Goal: Information Seeking & Learning: Find specific fact

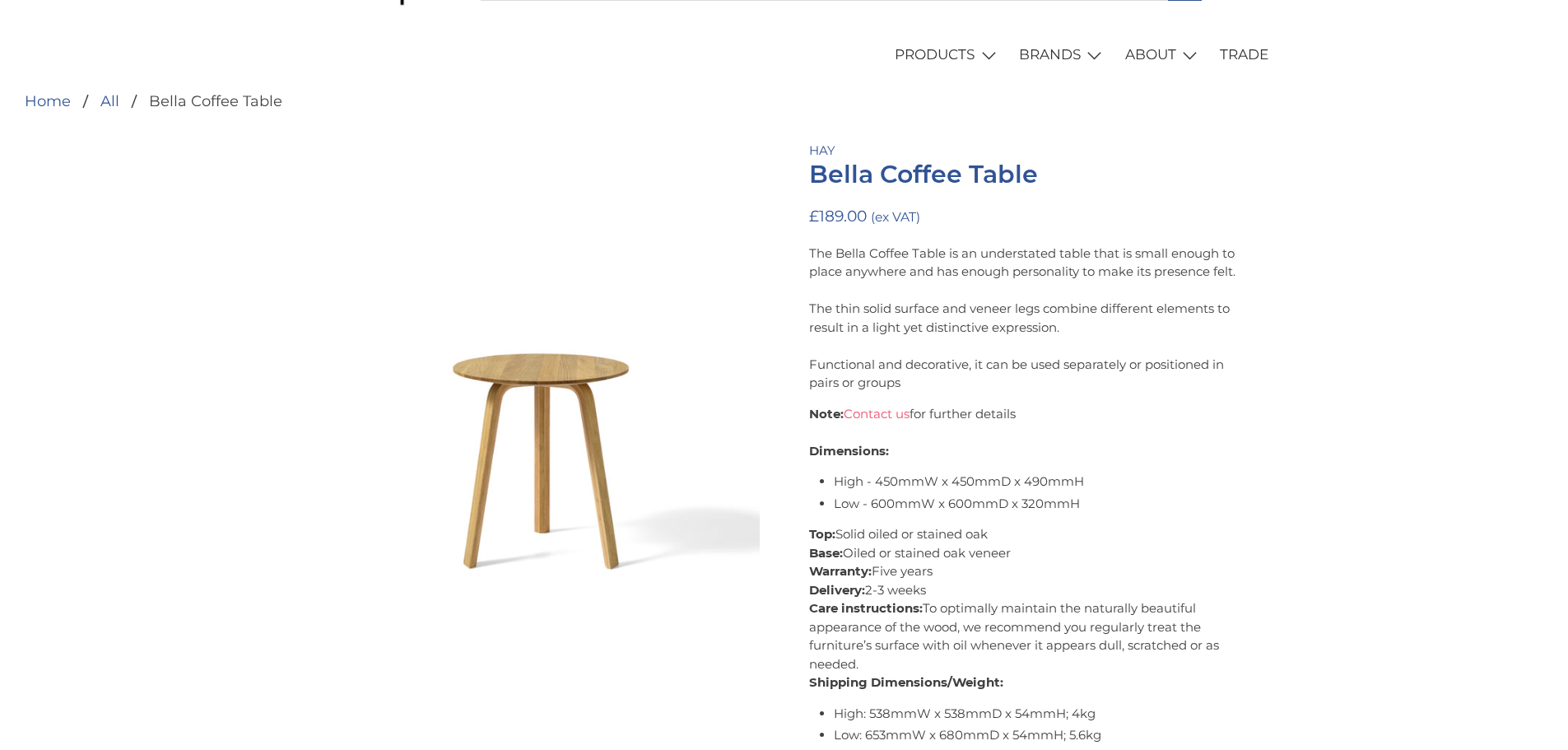
scroll to position [164, 0]
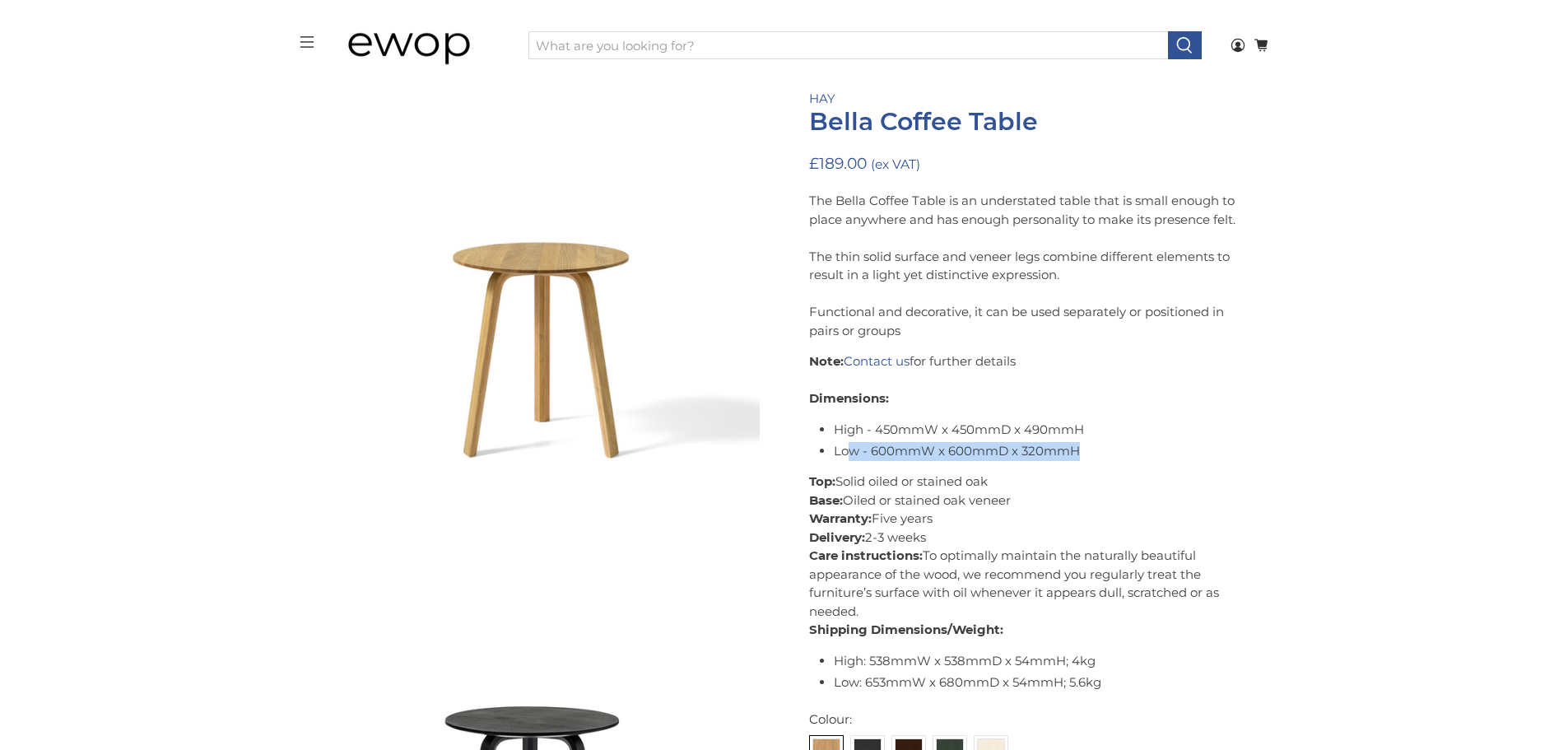
drag, startPoint x: 1078, startPoint y: 450, endPoint x: 850, endPoint y: 444, distance: 228.1
click at [850, 444] on li "Low - 600mmW x 600mmD x 320mmH" at bounding box center [1043, 452] width 419 height 19
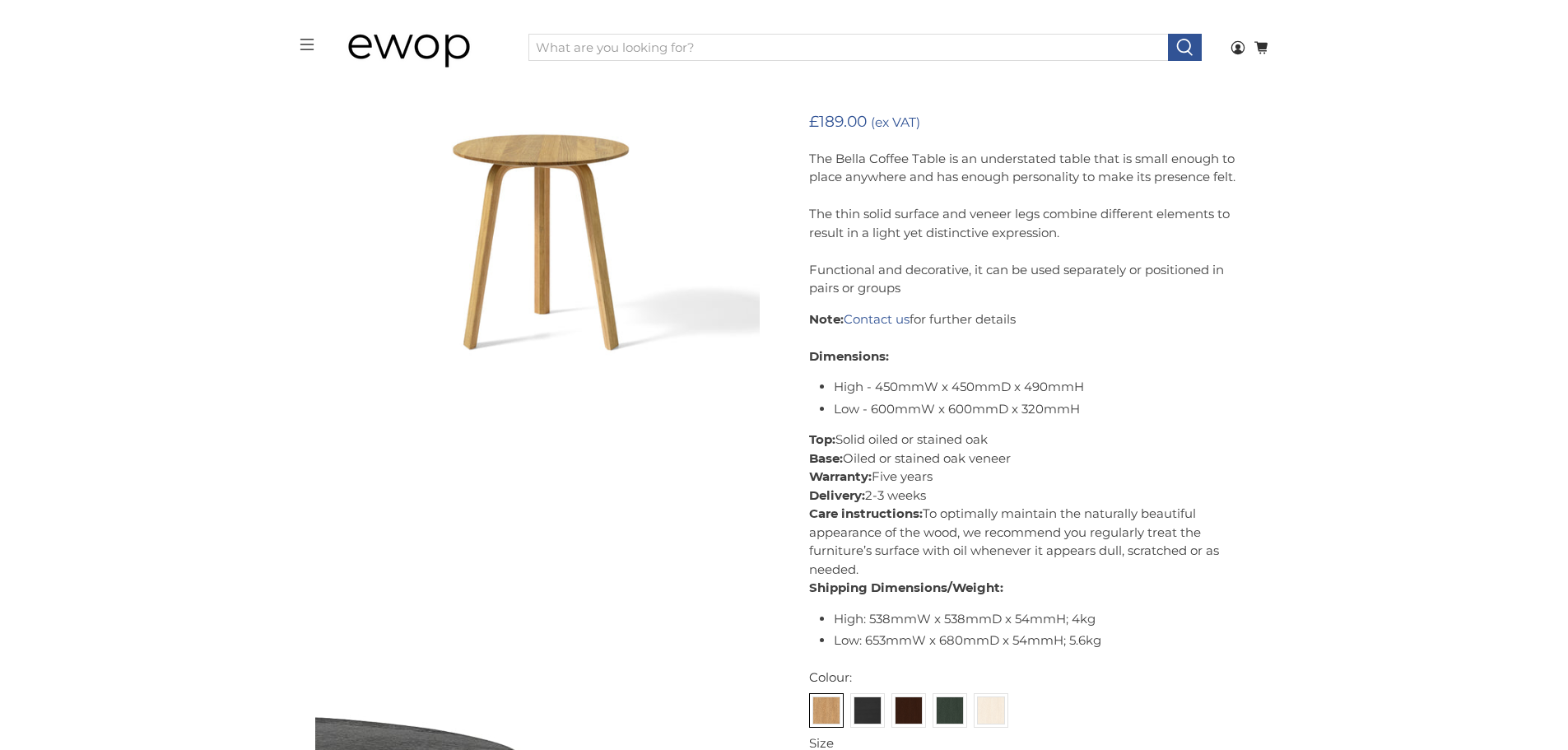
scroll to position [170, 0]
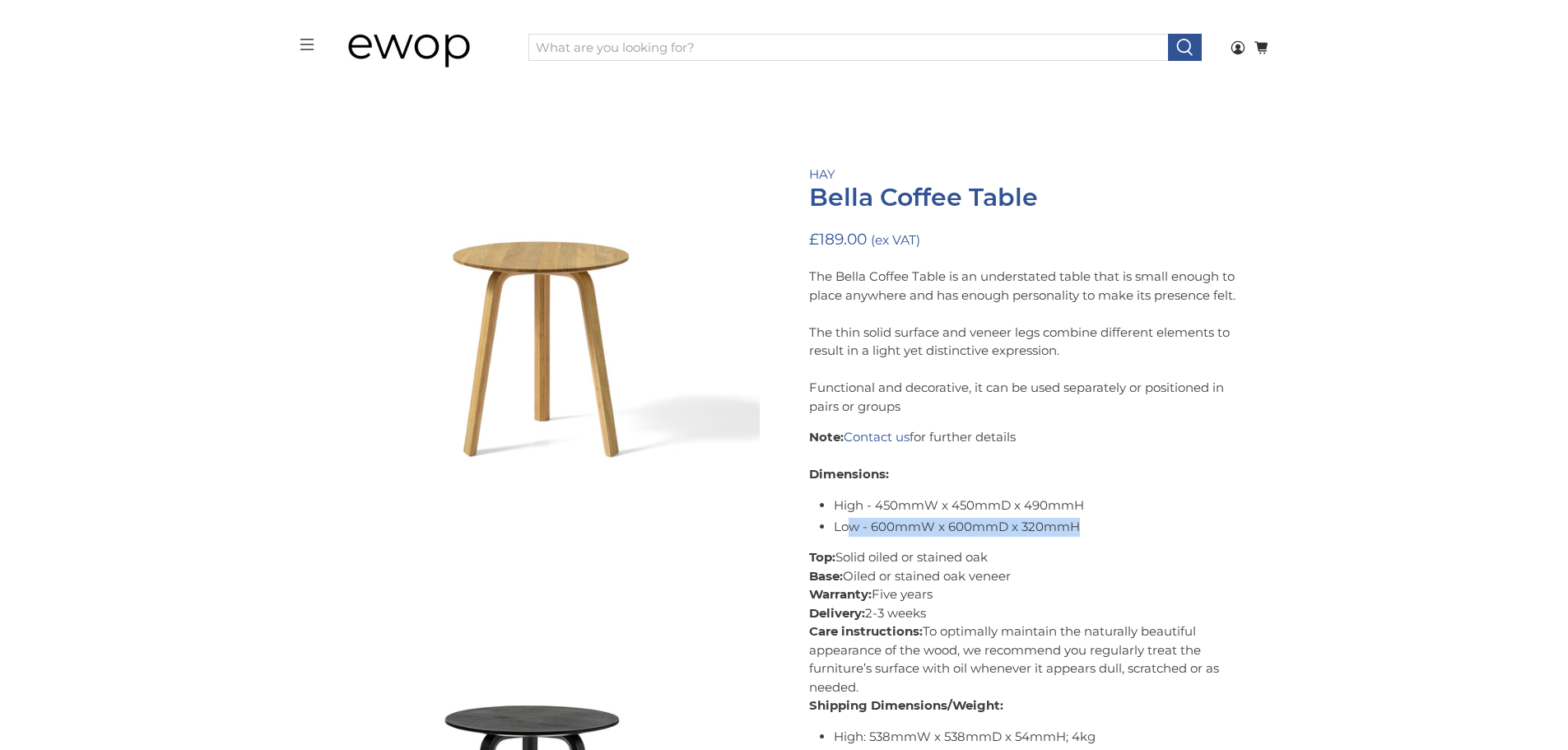
drag, startPoint x: 1063, startPoint y: 528, endPoint x: 848, endPoint y: 529, distance: 215.0
click at [848, 529] on li "Low - 600mmW x 600mmD x 320mmH" at bounding box center [1043, 528] width 419 height 19
click at [1056, 530] on li "Low - 600mmW x 600mmD x 320mmH" at bounding box center [1043, 528] width 419 height 19
click at [1097, 528] on li "Low - 600mmW x 600mmD x 320mmH" at bounding box center [1043, 528] width 419 height 19
drag, startPoint x: 1088, startPoint y: 520, endPoint x: 868, endPoint y: 526, distance: 220.1
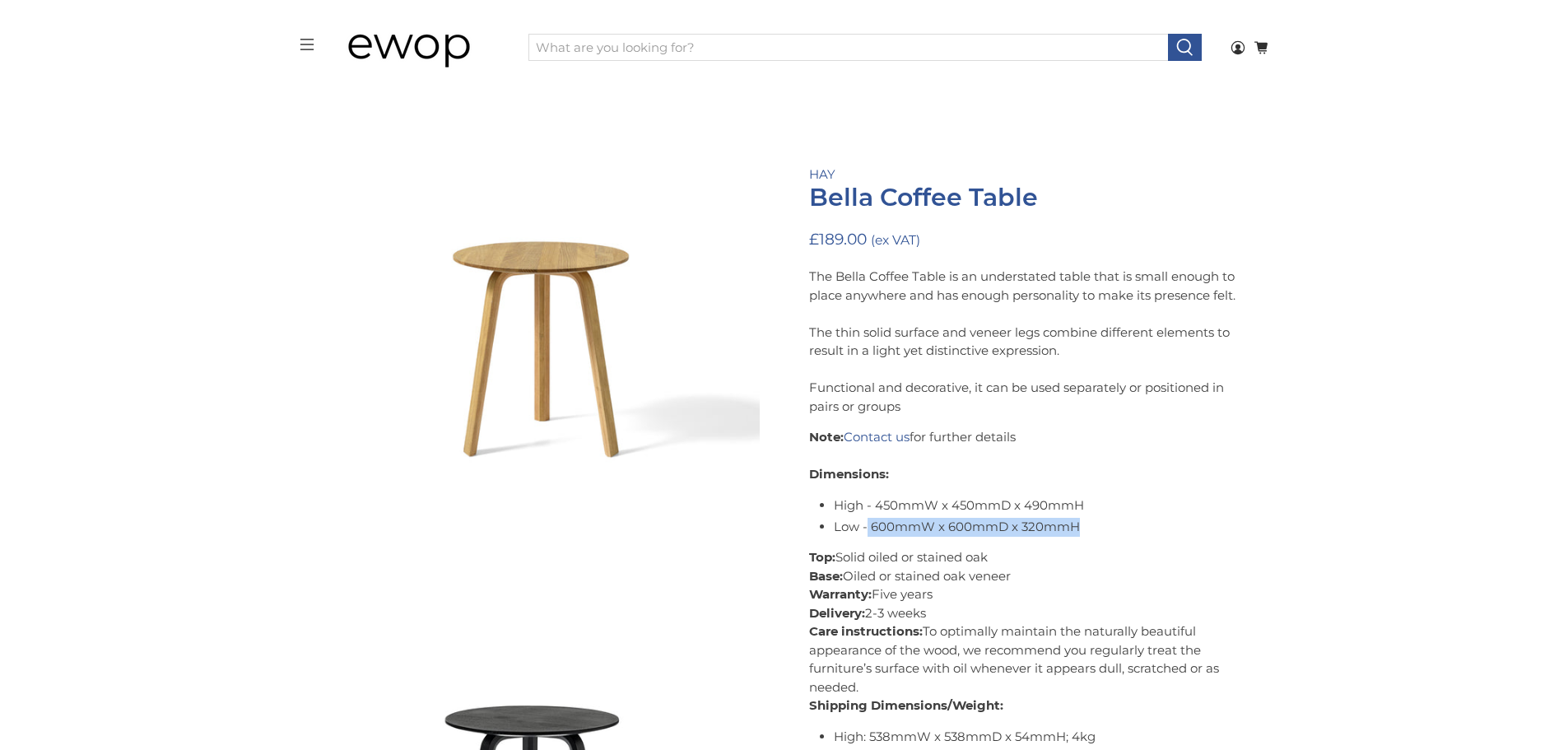
click at [868, 526] on li "Low - 600mmW x 600mmD x 320mmH" at bounding box center [1043, 528] width 419 height 19
copy li "600mmW x 600mmD x 320mmH"
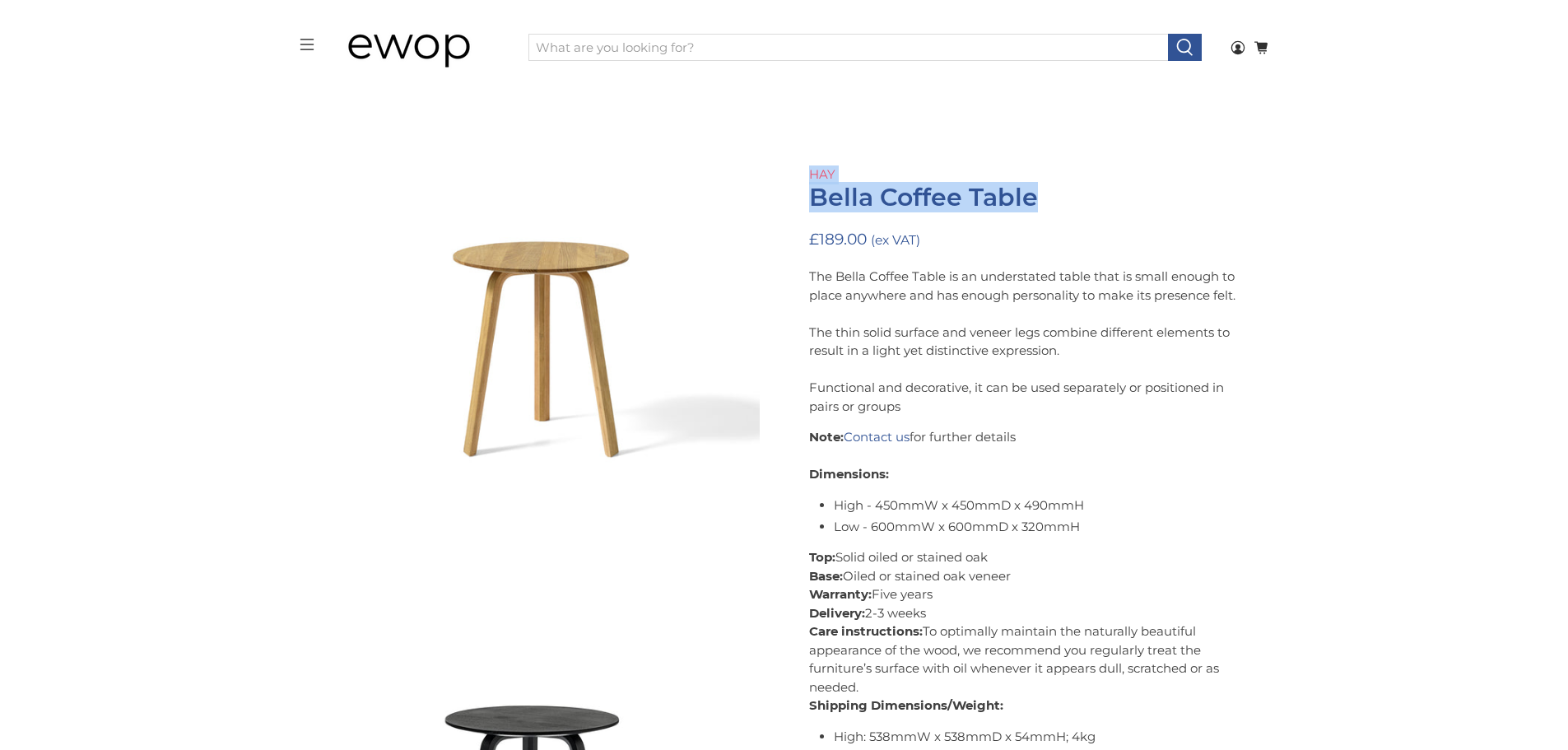
drag, startPoint x: 1134, startPoint y: 208, endPoint x: 808, endPoint y: 173, distance: 327.9
click at [809, 173] on div "HAY Bella Coffee Table £189.00 (ex VAT) The Bella Coffee Table is an understate…" at bounding box center [1031, 636] width 444 height 941
copy div "HAY Bella Coffee Table"
